Goal: Navigation & Orientation: Find specific page/section

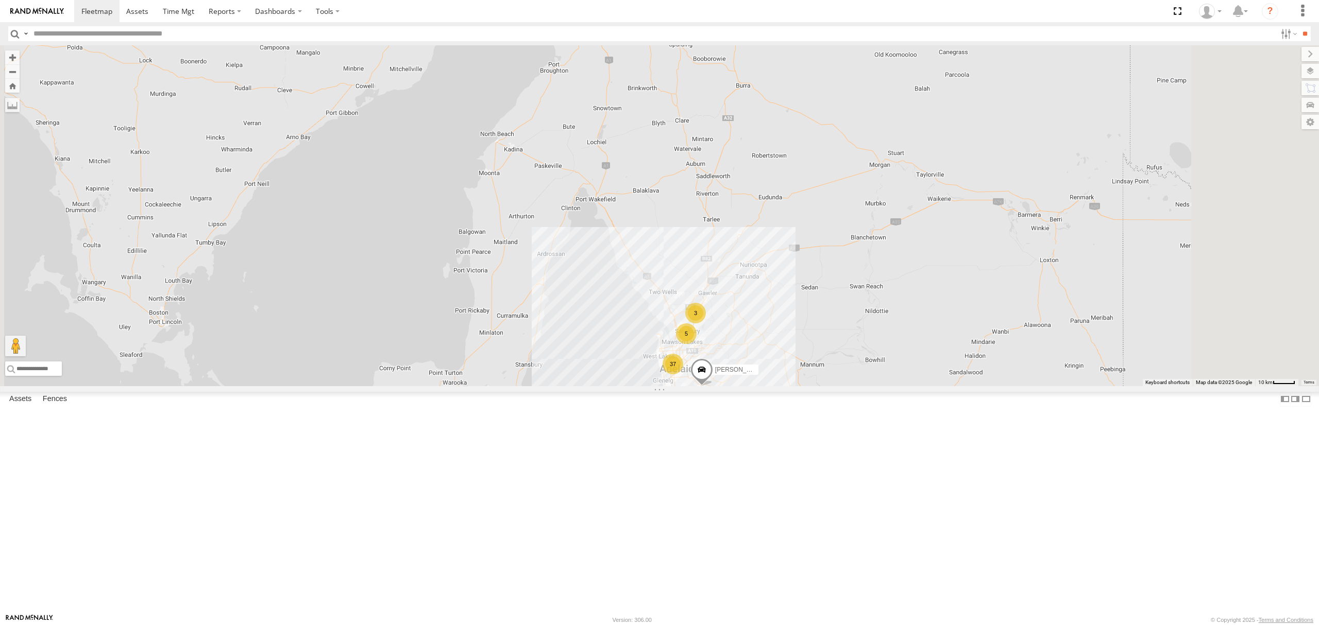
click at [0, 0] on div "All Assets" at bounding box center [0, 0] width 0 height 0
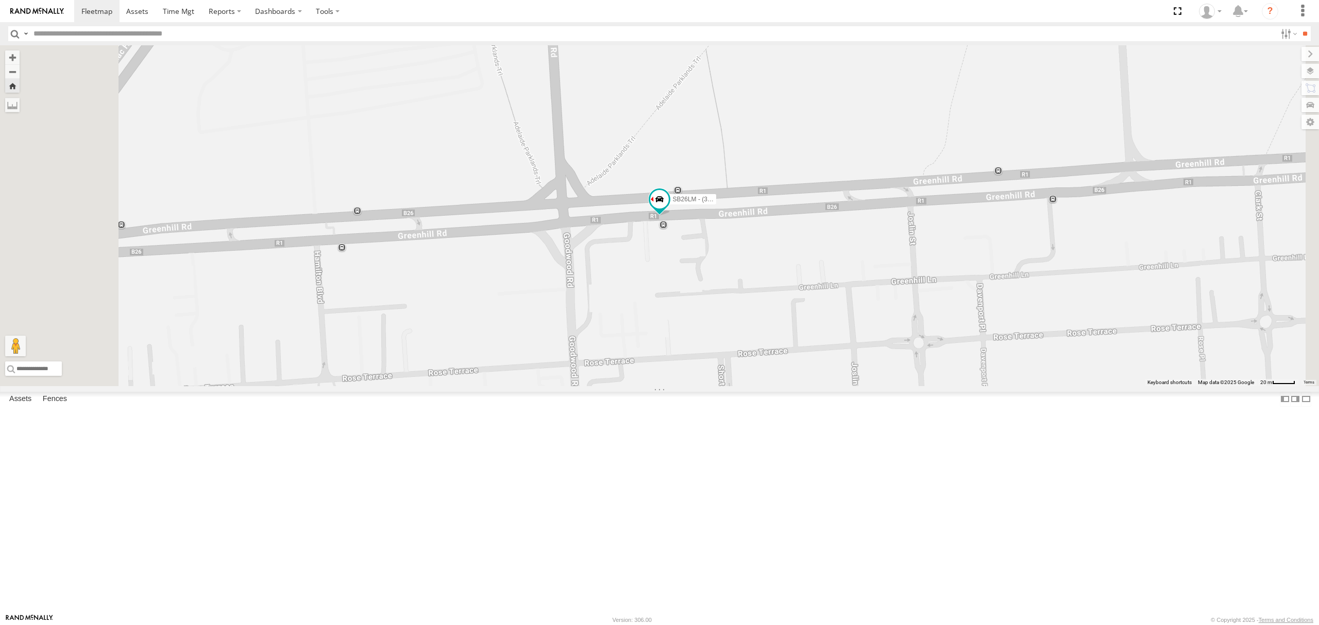
click at [0, 0] on div "All Assets" at bounding box center [0, 0] width 0 height 0
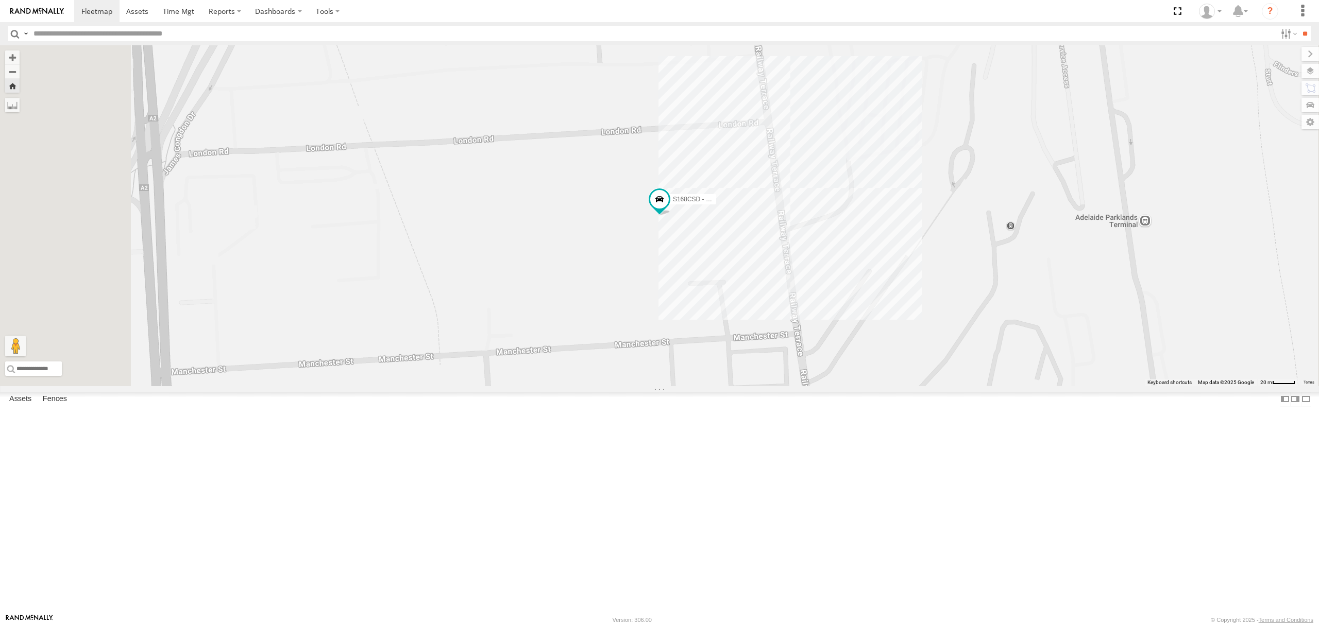
click at [0, 0] on div "4.9" at bounding box center [0, 0] width 0 height 0
click at [0, 0] on div "S254CLT - [PERSON_NAME]" at bounding box center [0, 0] width 0 height 0
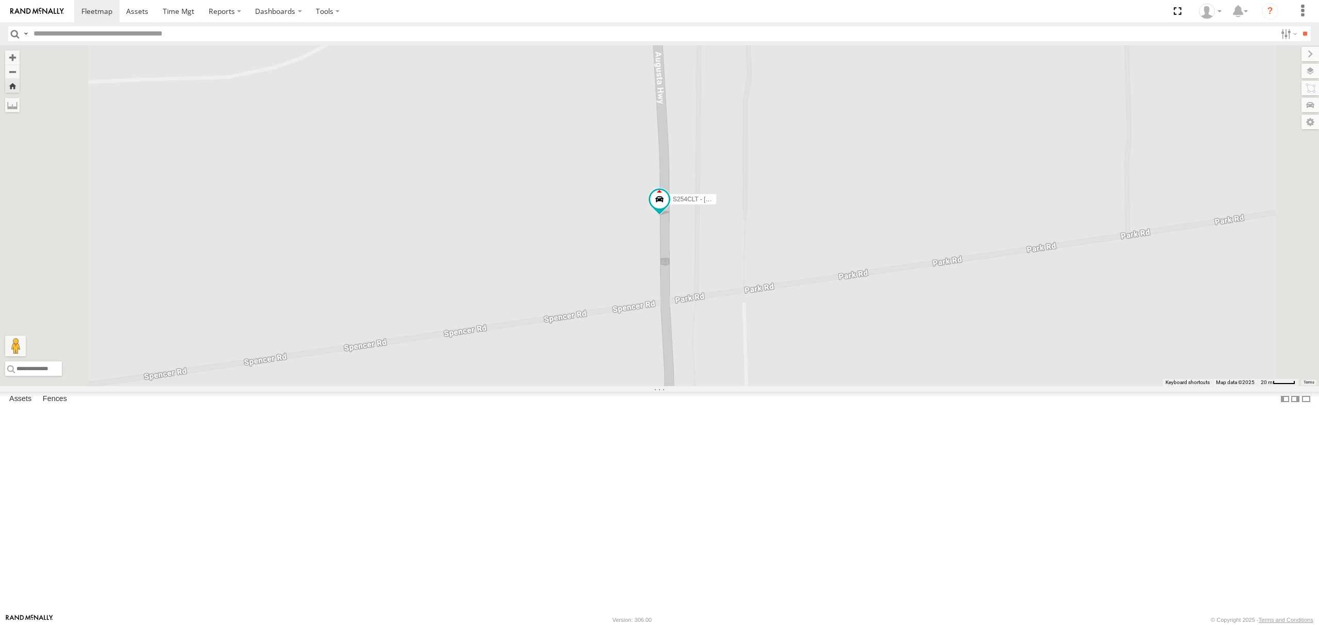
click at [0, 0] on div "All Assets" at bounding box center [0, 0] width 0 height 0
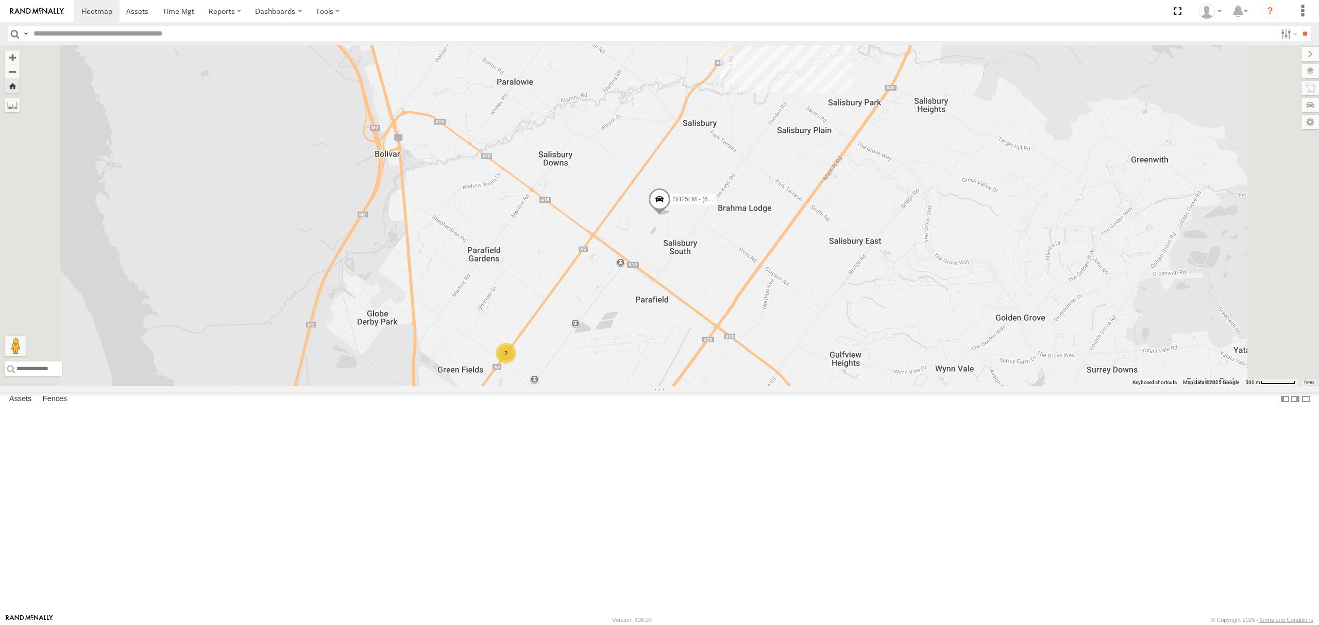
drag, startPoint x: 81, startPoint y: 173, endPoint x: 87, endPoint y: 163, distance: 11.8
click at [0, 0] on div "SB26LM - (3P HINO) R7" at bounding box center [0, 0] width 0 height 0
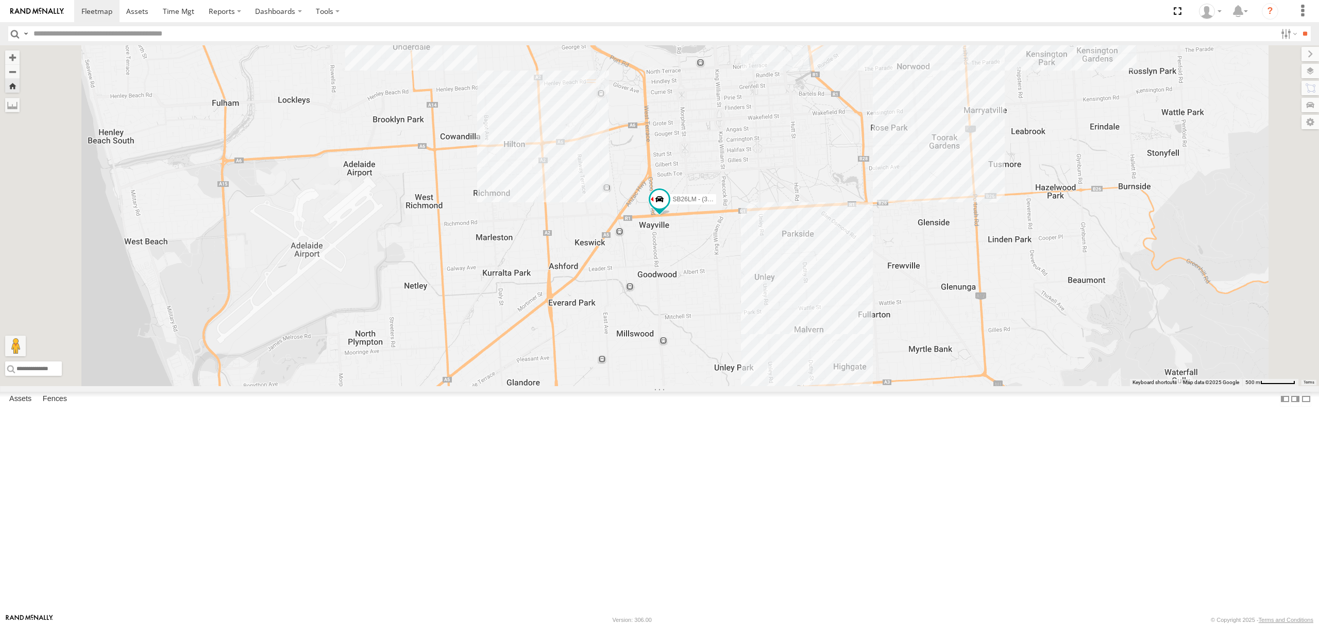
click at [0, 0] on div "S254CLT - [PERSON_NAME] All Assets [GEOGRAPHIC_DATA] -32.83188 137.98021 Video …" at bounding box center [0, 0] width 0 height 0
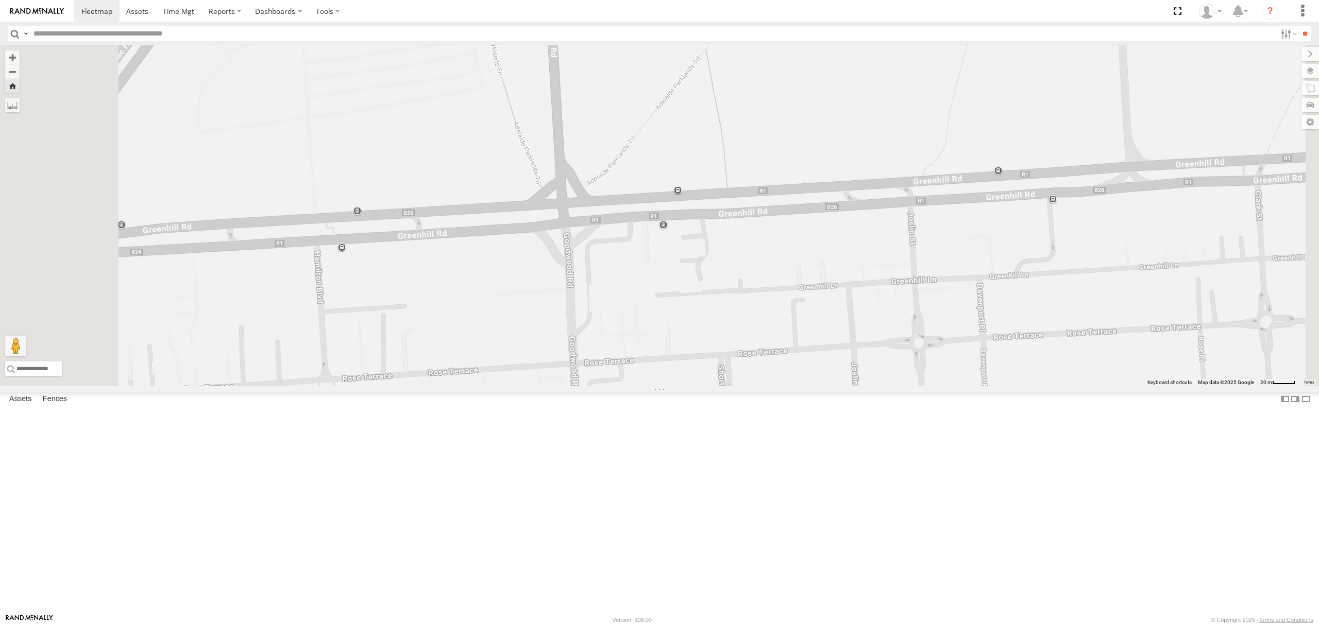
click at [0, 0] on div "All Assets" at bounding box center [0, 0] width 0 height 0
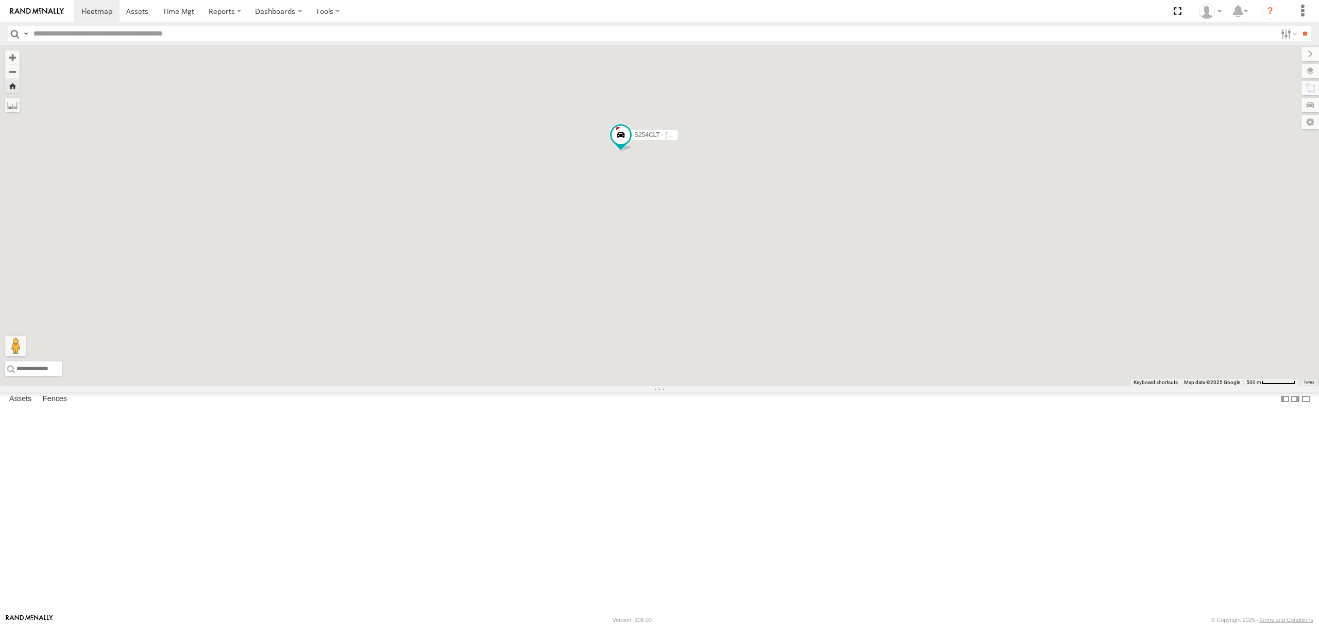
click at [0, 0] on div "SB25LM - (6P HINO) R6" at bounding box center [0, 0] width 0 height 0
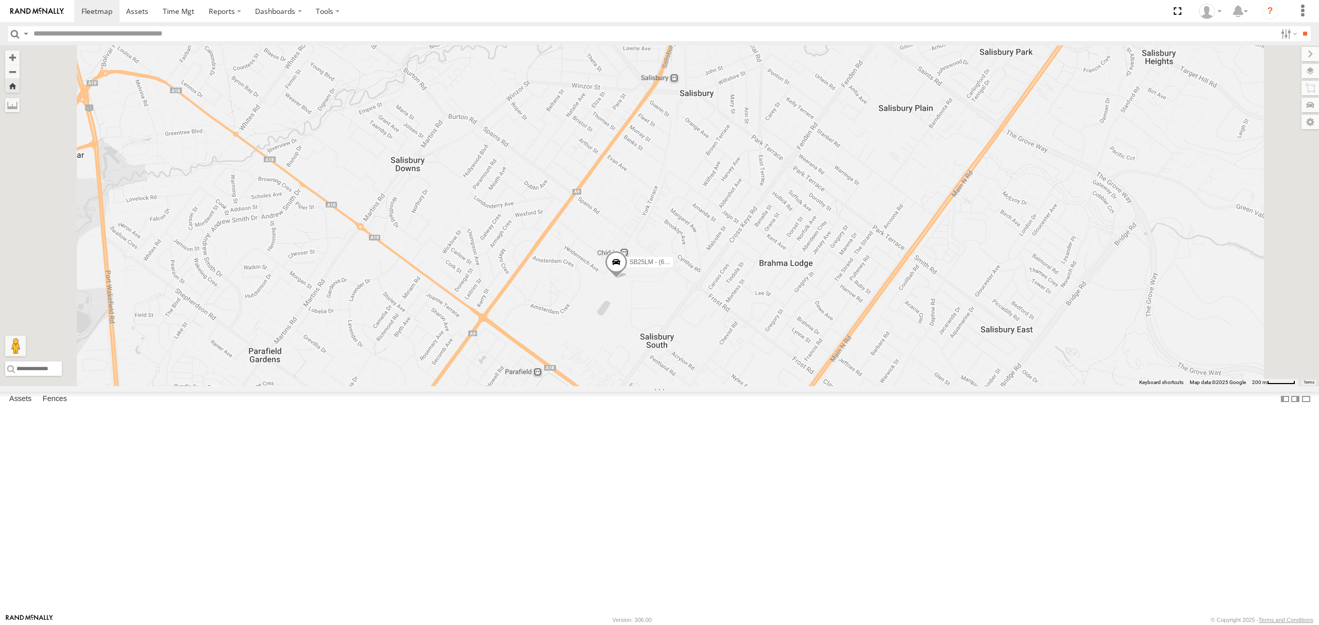
click at [0, 0] on div "S678CGD - Fridge It Sprinter All Assets" at bounding box center [0, 0] width 0 height 0
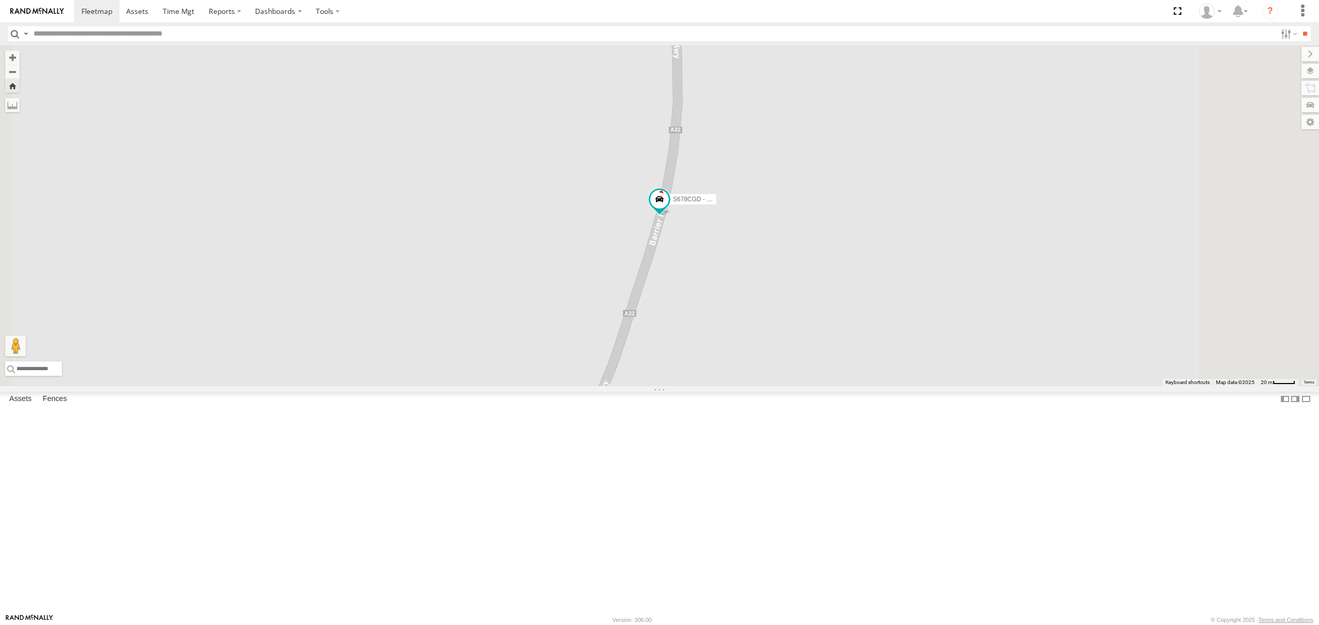
click at [0, 0] on div "SB26LM - (3P HINO) R7 All Assets" at bounding box center [0, 0] width 0 height 0
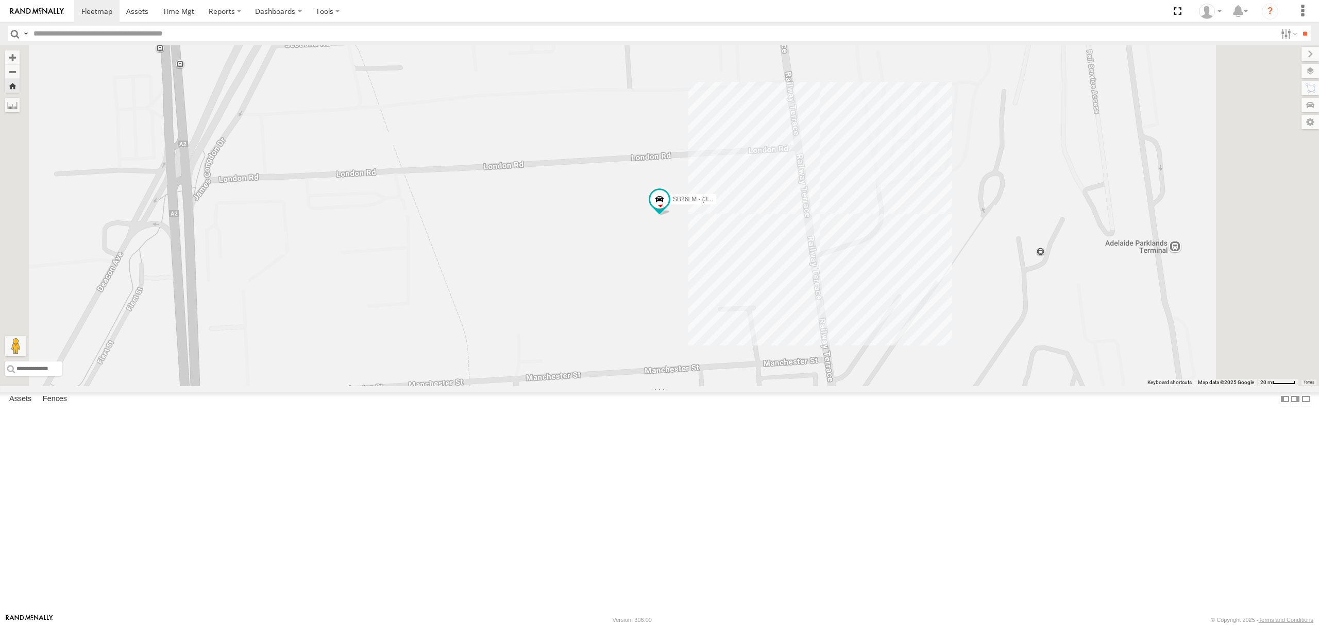
click at [0, 0] on div "All Assets" at bounding box center [0, 0] width 0 height 0
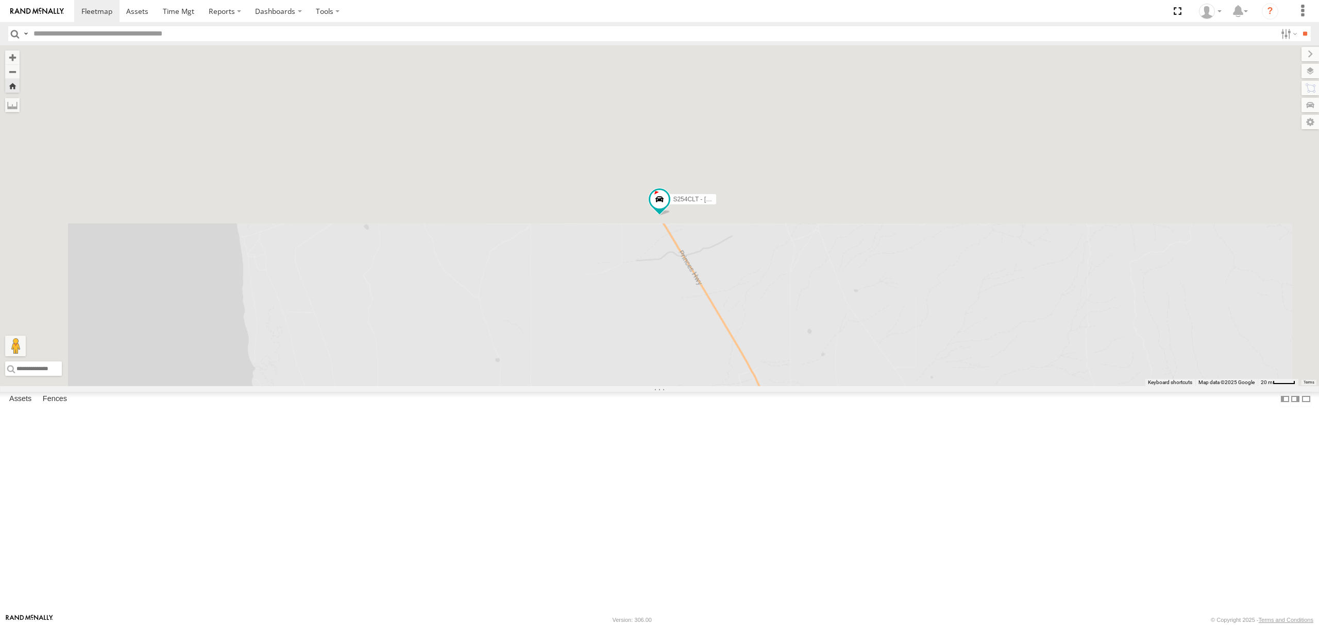
click at [0, 0] on div "SB25LM - (6P HINO) R6 All Assets" at bounding box center [0, 0] width 0 height 0
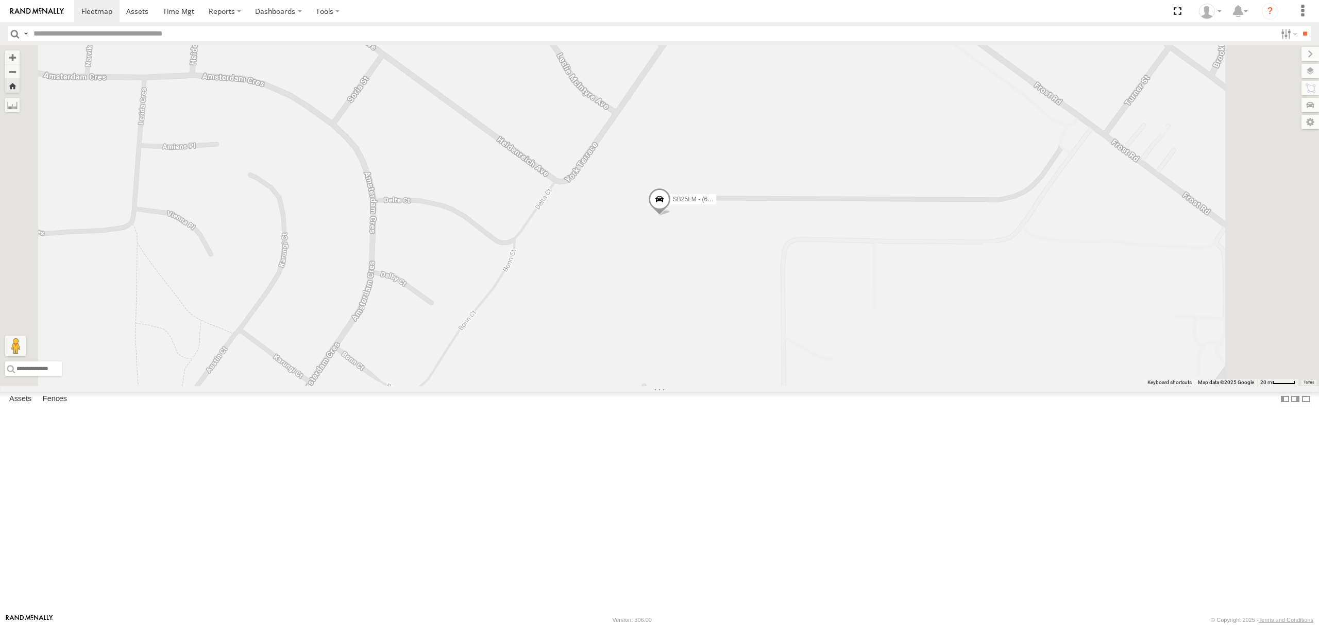
drag, startPoint x: 711, startPoint y: 285, endPoint x: 718, endPoint y: 305, distance: 21.0
click at [717, 304] on div "SB25LM - (6P HINO) R6" at bounding box center [659, 215] width 1319 height 341
